Goal: Task Accomplishment & Management: Manage account settings

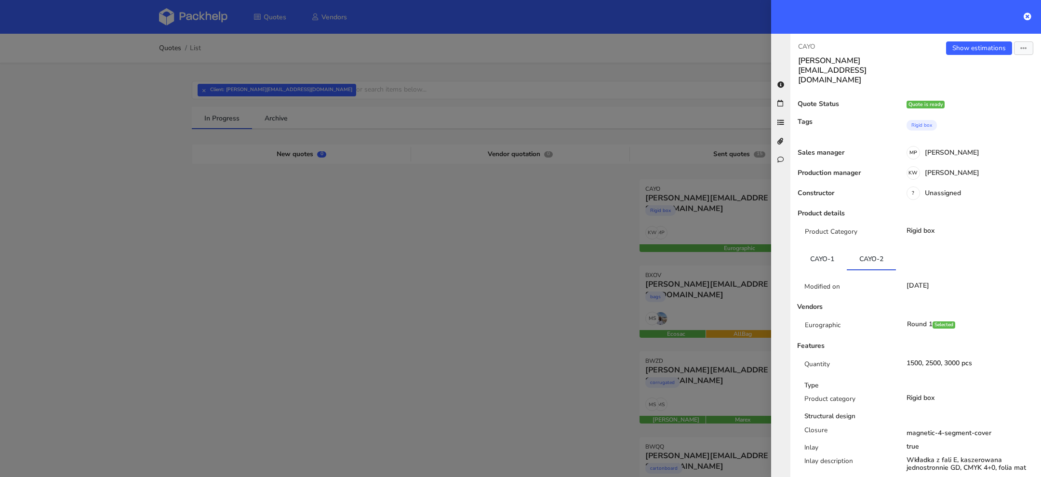
click at [176, 8] on div at bounding box center [520, 238] width 1041 height 477
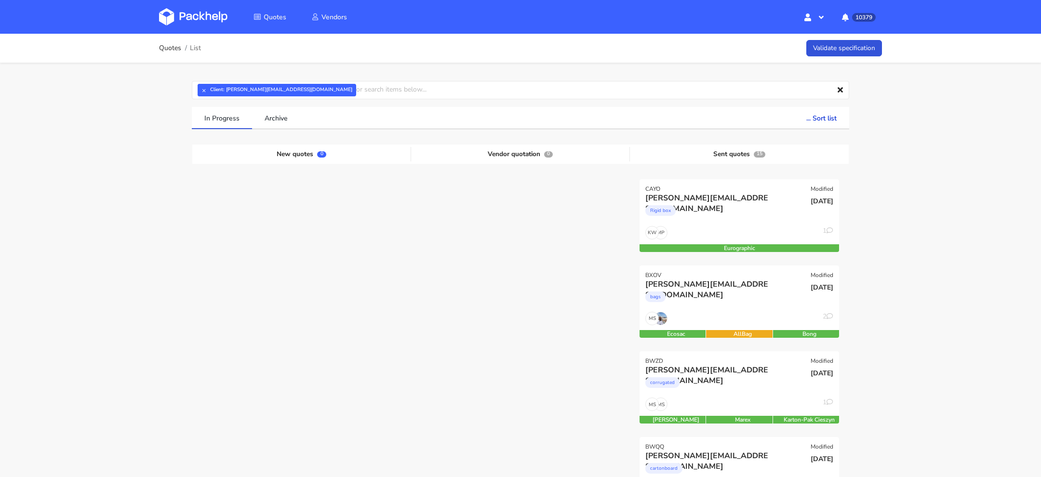
click at [191, 18] on img at bounding box center [193, 16] width 68 height 17
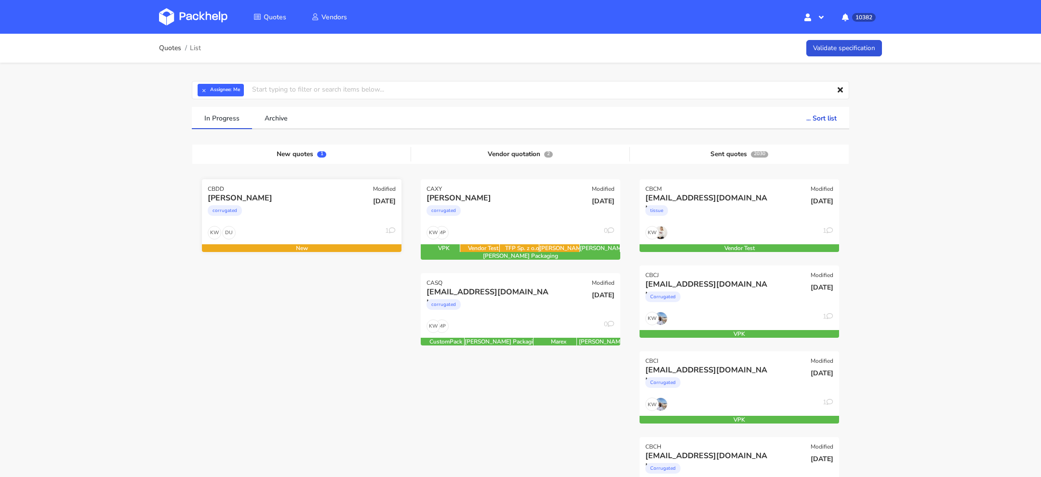
click at [275, 228] on div "DU KW 1" at bounding box center [301, 235] width 199 height 18
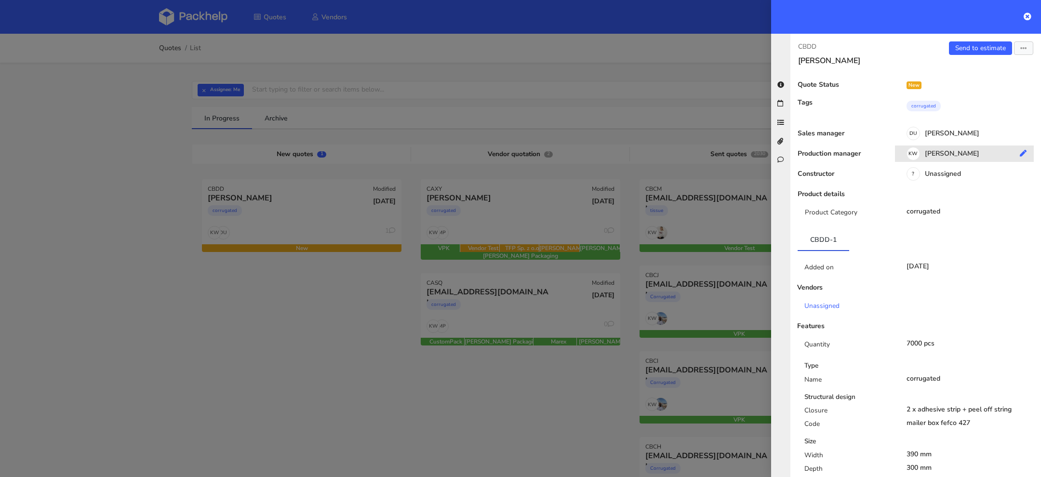
click at [957, 153] on div "KW [PERSON_NAME]" at bounding box center [968, 155] width 146 height 11
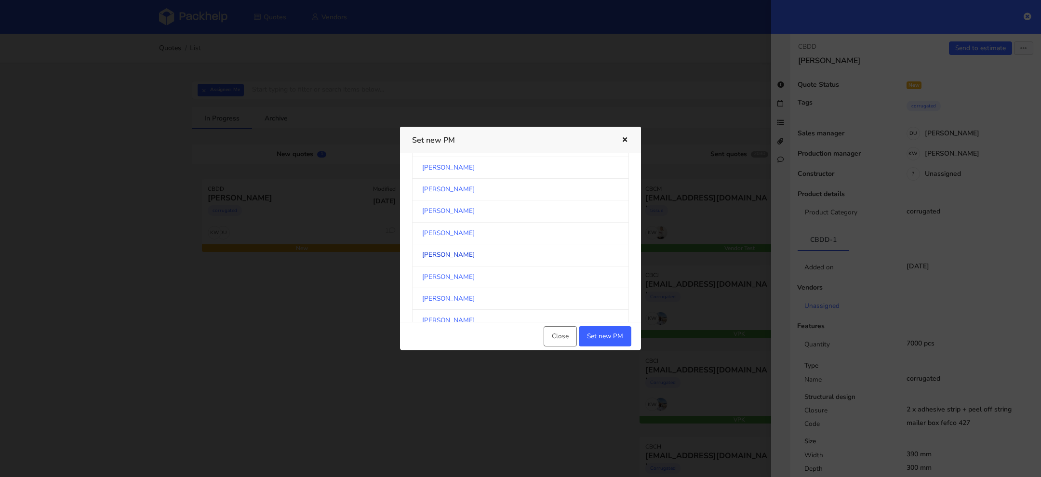
click at [503, 247] on link "[PERSON_NAME]" at bounding box center [520, 255] width 217 height 22
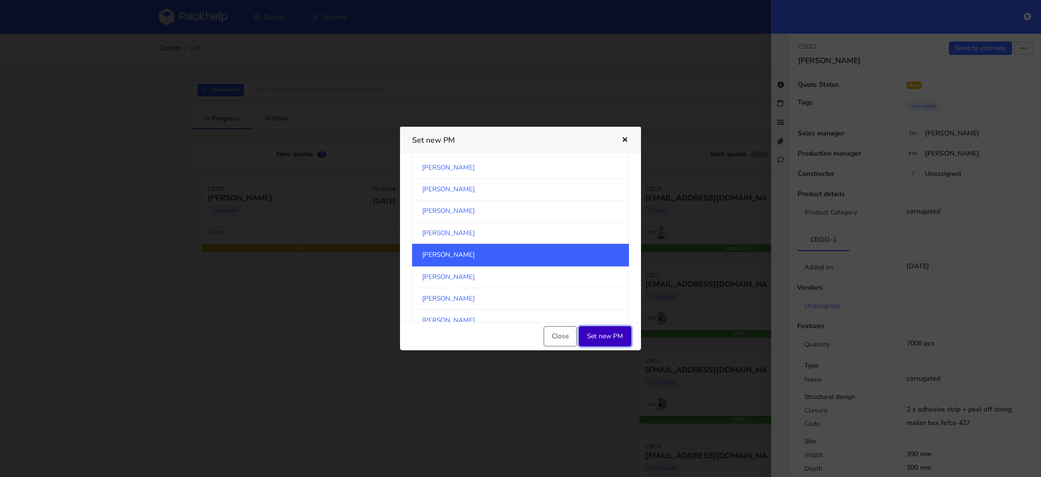
click at [598, 332] on button "Set new PM" at bounding box center [605, 336] width 53 height 20
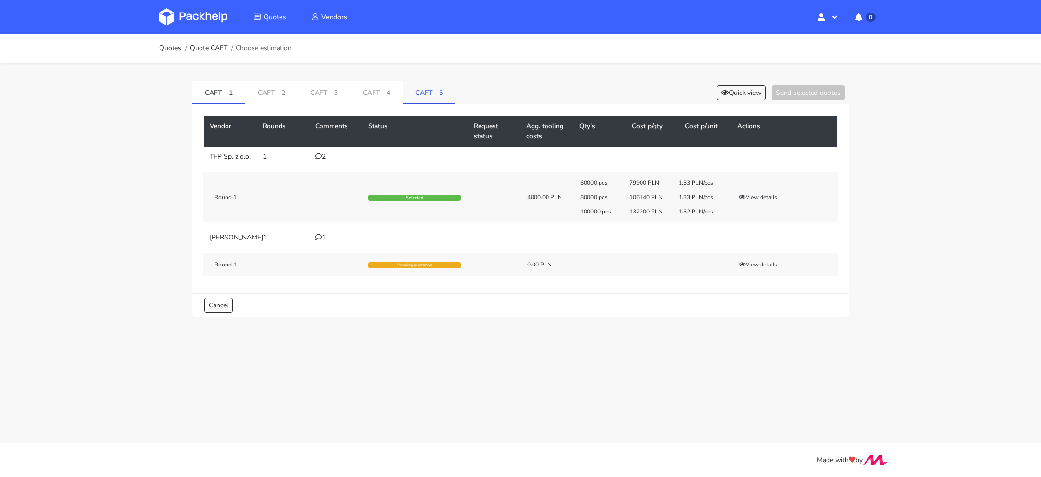
click at [442, 92] on link "CAFT - 5" at bounding box center [429, 91] width 53 height 21
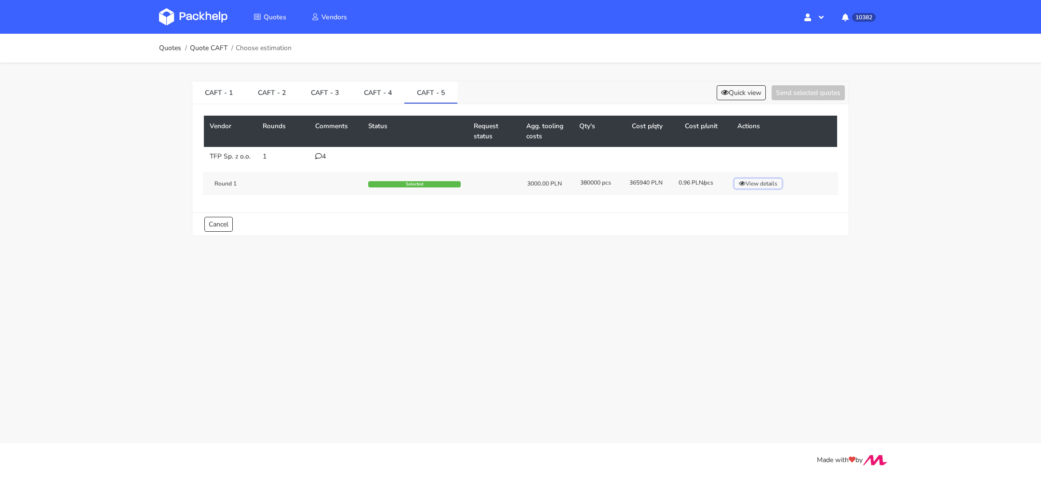
click at [753, 187] on button "View details" at bounding box center [757, 184] width 47 height 10
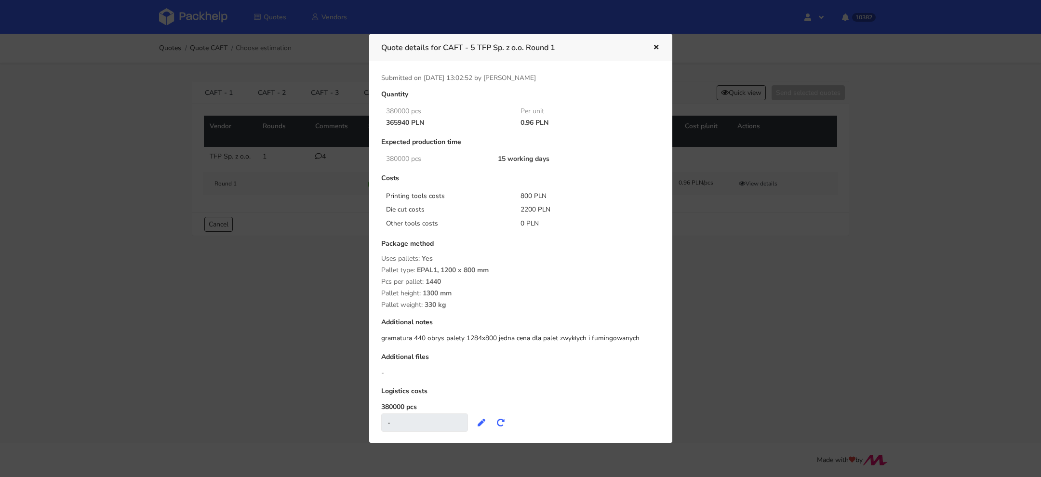
click at [454, 344] on div "Quantity 380000 pcs Per unit 365940 PLN 0.96 PLN Expected production time 38000…" at bounding box center [520, 266] width 292 height 351
click at [225, 349] on div at bounding box center [520, 238] width 1041 height 477
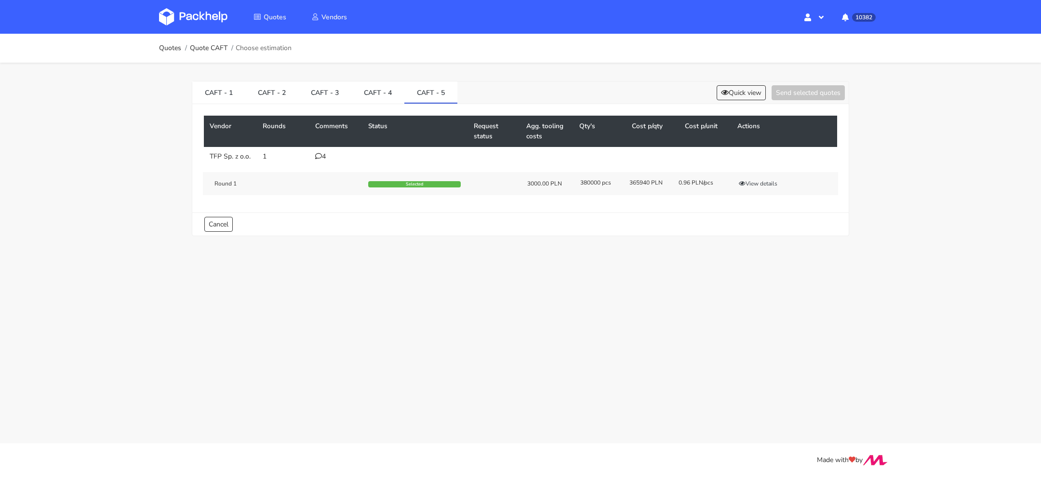
click at [323, 160] on div "4" at bounding box center [335, 157] width 41 height 8
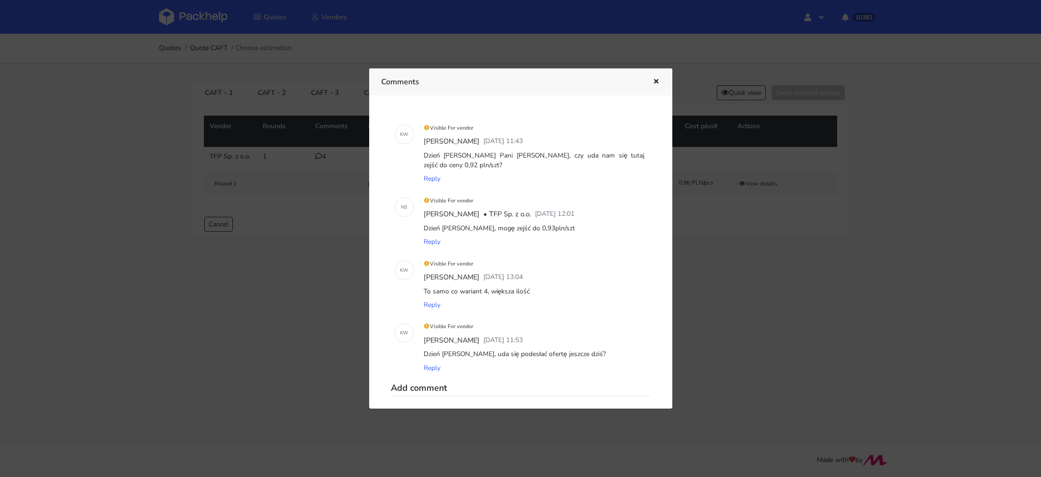
click at [773, 254] on div at bounding box center [520, 238] width 1041 height 477
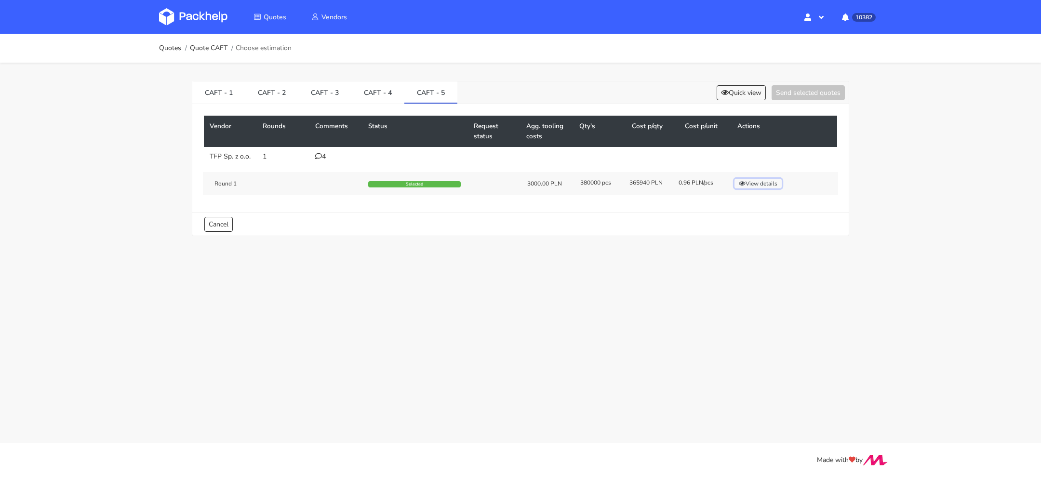
click at [759, 188] on button "View details" at bounding box center [757, 184] width 47 height 10
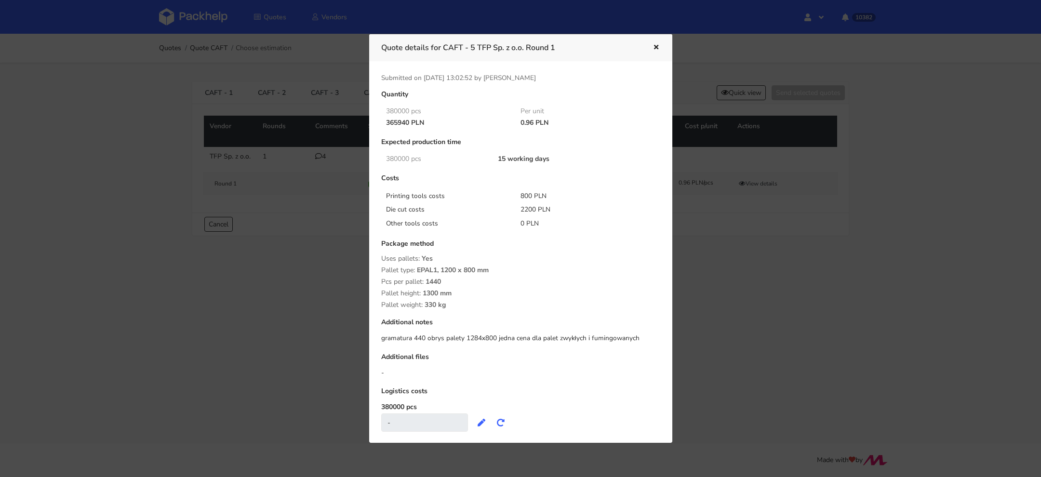
click at [730, 238] on div at bounding box center [520, 238] width 1041 height 477
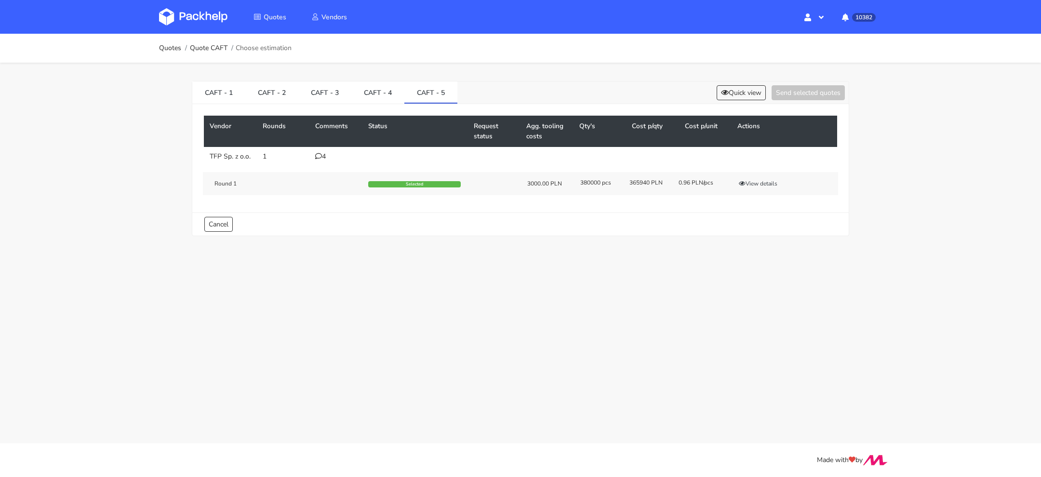
click at [768, 184] on div "Round 1 Selected 3000.00 PLN 380000 pcs 365940 PLN 0.96 PLN/pcs View details" at bounding box center [520, 183] width 635 height 23
click at [760, 188] on button "View details" at bounding box center [757, 184] width 47 height 10
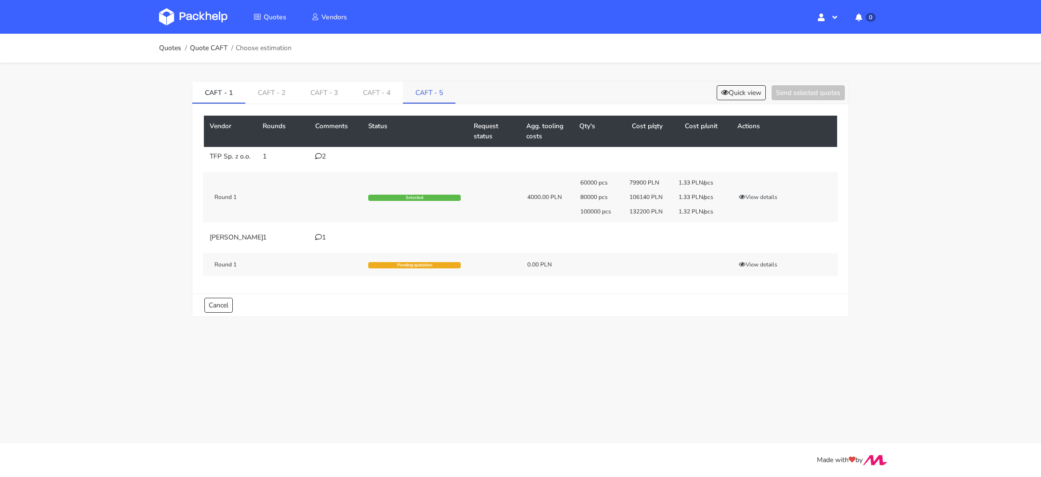
click at [430, 96] on link "CAFT - 5" at bounding box center [429, 91] width 53 height 21
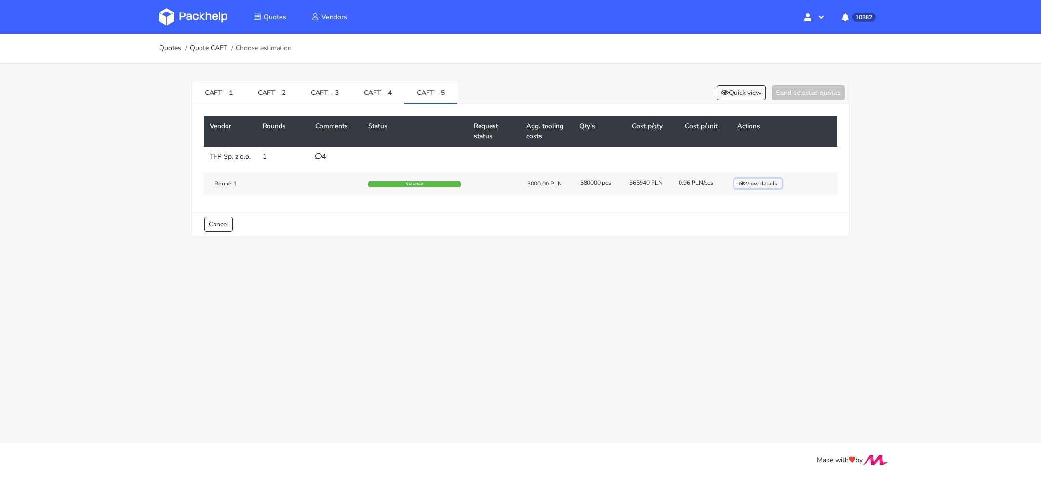
click at [762, 188] on button "View details" at bounding box center [757, 184] width 47 height 10
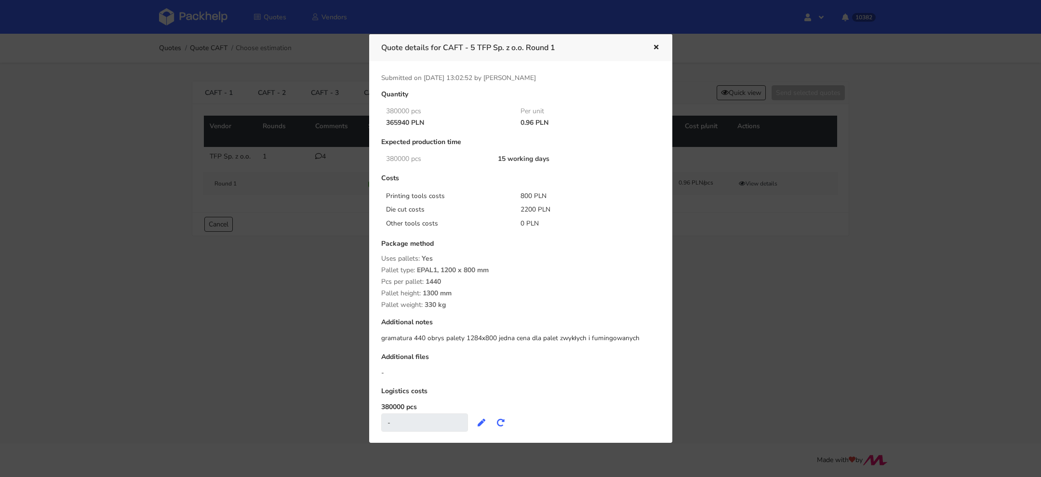
click at [720, 289] on div at bounding box center [520, 238] width 1041 height 477
